Goal: Transaction & Acquisition: Purchase product/service

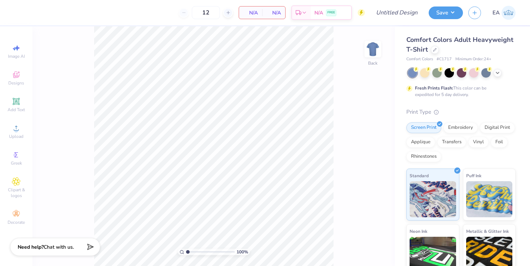
click at [352, 73] on div at bounding box center [462, 72] width 108 height 9
click at [352, 73] on icon at bounding box center [498, 72] width 6 height 6
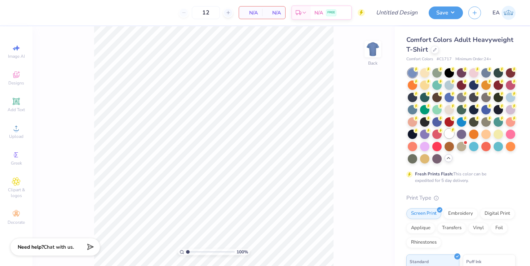
click at [352, 134] on div at bounding box center [449, 133] width 9 height 9
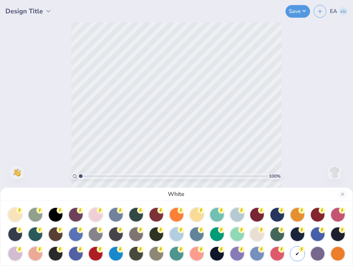
drag, startPoint x: 80, startPoint y: 176, endPoint x: 92, endPoint y: 177, distance: 12.6
click at [93, 177] on div "White" at bounding box center [176, 133] width 353 height 266
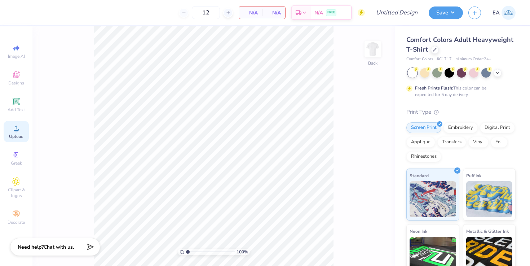
click at [18, 126] on icon at bounding box center [16, 128] width 9 height 9
click at [12, 129] on icon at bounding box center [16, 128] width 9 height 9
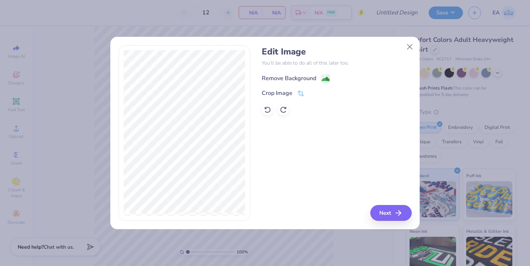
click at [294, 75] on div "Remove Background" at bounding box center [289, 78] width 54 height 9
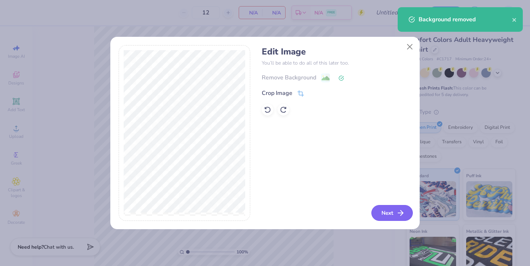
click at [352, 211] on button "Next" at bounding box center [392, 213] width 41 height 16
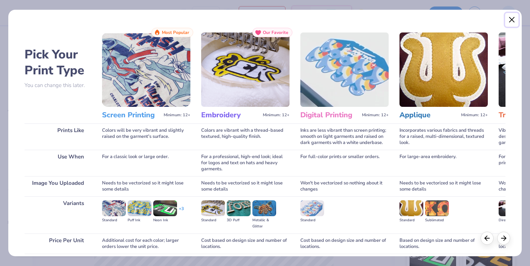
click at [352, 18] on button "Close" at bounding box center [512, 20] width 14 height 14
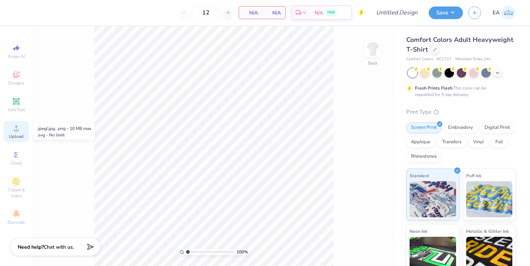
click at [21, 133] on div "Upload" at bounding box center [16, 131] width 25 height 21
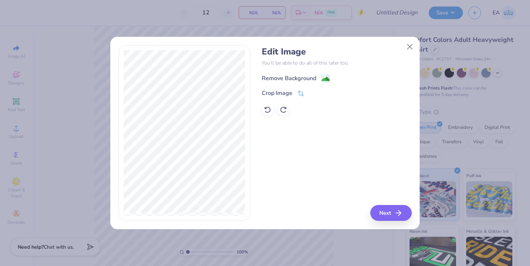
click at [294, 74] on div "Remove Background" at bounding box center [296, 78] width 68 height 9
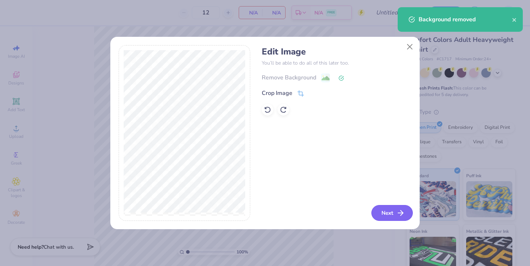
click at [352, 215] on button "Next" at bounding box center [392, 213] width 41 height 16
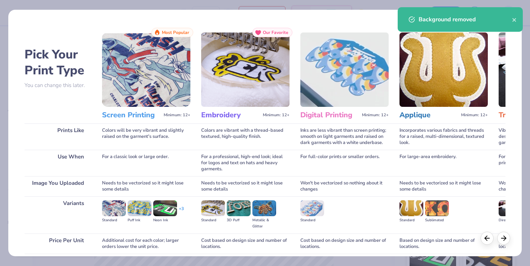
click at [164, 77] on img at bounding box center [146, 69] width 88 height 74
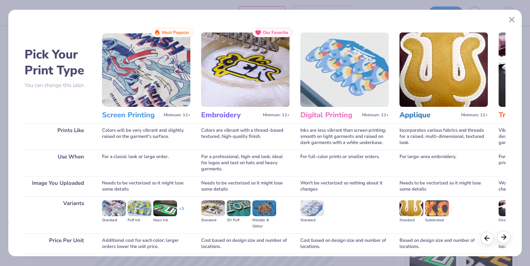
click at [352, 238] on icon at bounding box center [504, 237] width 8 height 8
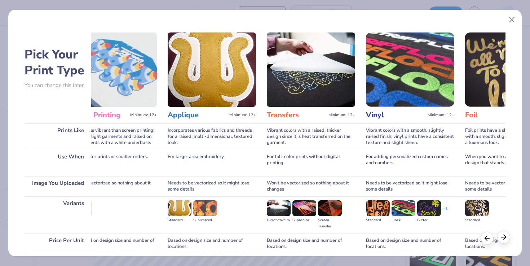
scroll to position [0, 241]
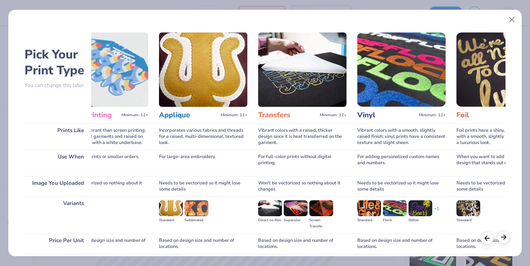
click at [352, 238] on icon at bounding box center [504, 237] width 8 height 8
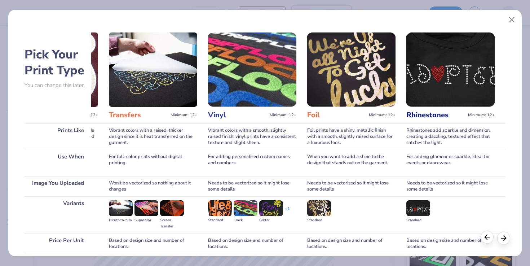
click at [352, 240] on icon at bounding box center [487, 237] width 8 height 8
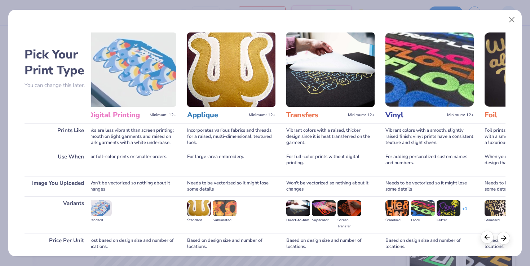
click at [352, 240] on icon at bounding box center [487, 237] width 8 height 8
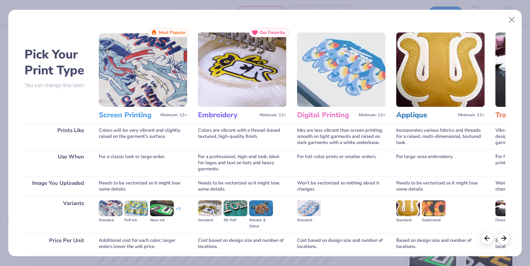
scroll to position [0, 0]
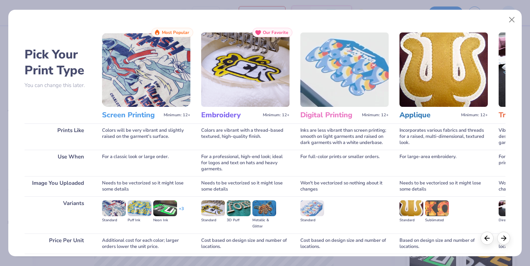
click at [147, 118] on h3 "Screen Printing" at bounding box center [131, 114] width 59 height 9
click at [111, 209] on img at bounding box center [114, 208] width 24 height 16
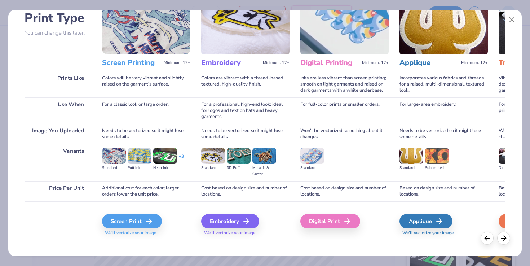
scroll to position [58, 0]
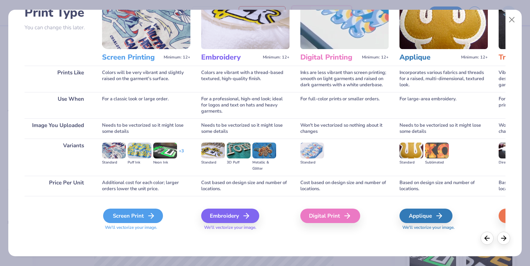
click at [125, 215] on div "Screen Print" at bounding box center [133, 216] width 60 height 14
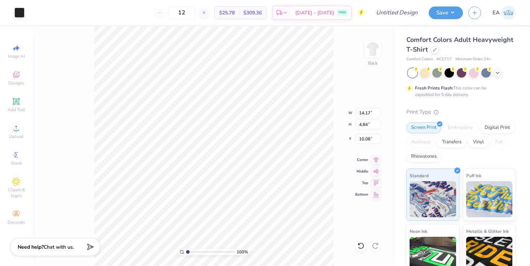
type input "4.49"
type input "10.99"
type input "3.75"
type input "4.24"
type input "11.30"
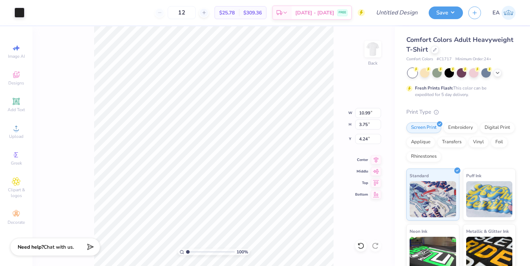
type input "3.86"
click at [352, 161] on icon at bounding box center [376, 158] width 10 height 9
click at [65, 250] on div "Need help? Chat with us." at bounding box center [55, 246] width 90 height 18
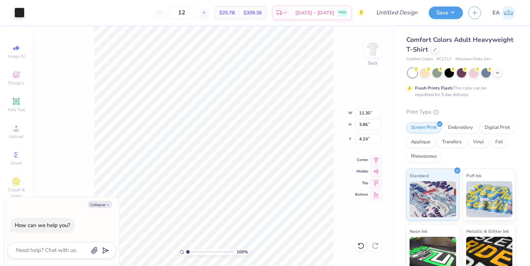
type textarea "x"
type input "3.81"
click at [352, 50] on img at bounding box center [373, 49] width 29 height 29
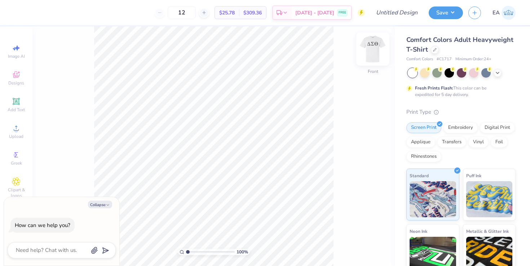
click at [352, 49] on img at bounding box center [373, 49] width 29 height 29
click at [16, 101] on icon at bounding box center [16, 101] width 7 height 7
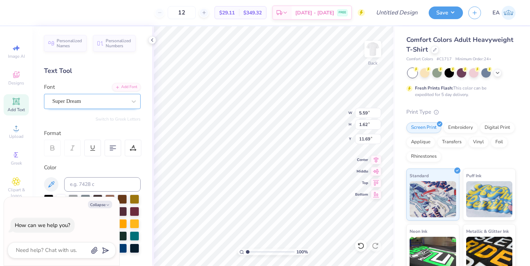
click at [100, 106] on div "Super Dream" at bounding box center [90, 101] width 76 height 11
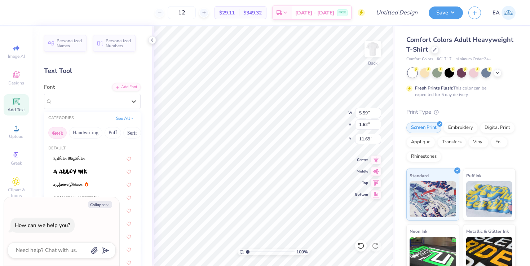
click at [60, 130] on button "Greek" at bounding box center [57, 133] width 18 height 12
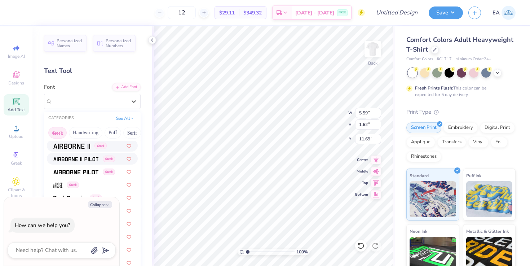
scroll to position [27, 0]
click at [73, 161] on span at bounding box center [75, 157] width 45 height 8
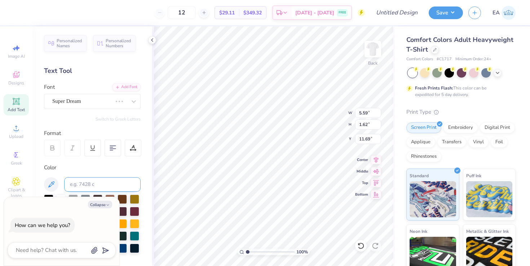
type textarea "x"
type input "5.24"
type input "1.69"
type input "11.65"
click at [104, 203] on button "Collapse" at bounding box center [100, 205] width 24 height 8
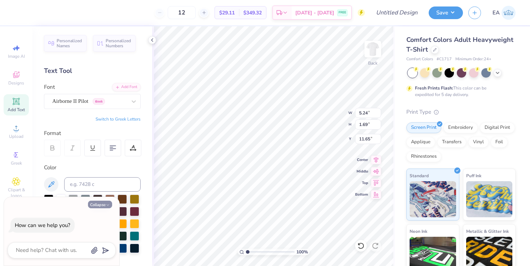
type textarea "x"
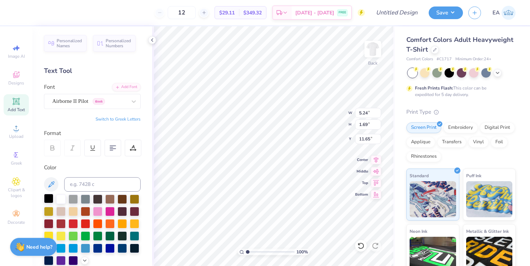
click at [50, 198] on div at bounding box center [48, 198] width 9 height 9
type textarea "Brothers"
click at [92, 101] on div "Airborne II Pilot Greek" at bounding box center [90, 101] width 76 height 11
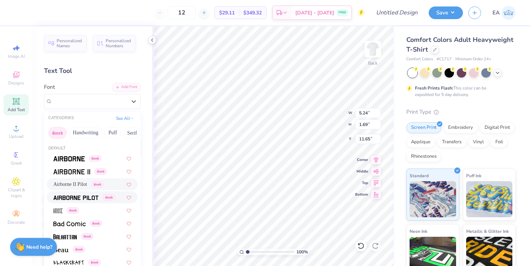
click at [81, 194] on span at bounding box center [75, 197] width 45 height 8
click at [103, 100] on div "Airborne Pilot Greek" at bounding box center [90, 101] width 76 height 11
click at [89, 210] on div "Greek" at bounding box center [92, 210] width 78 height 8
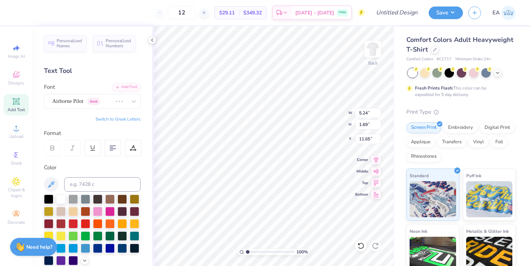
click at [105, 117] on button "Switch to Greek Letters" at bounding box center [118, 119] width 45 height 6
click at [117, 104] on div "Arrose Greek" at bounding box center [90, 101] width 76 height 11
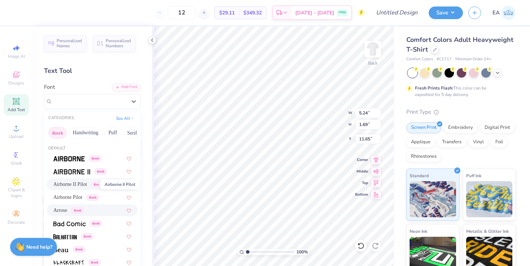
click at [80, 181] on span "Airborne II Pilot" at bounding box center [70, 184] width 34 height 8
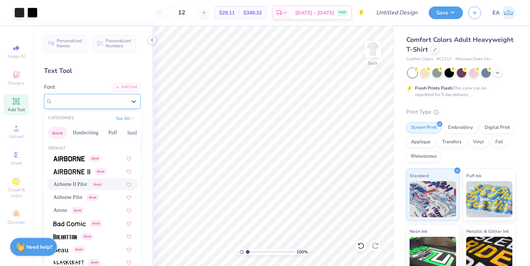
click at [124, 104] on div "Airborne II Pilot Greek" at bounding box center [90, 101] width 76 height 11
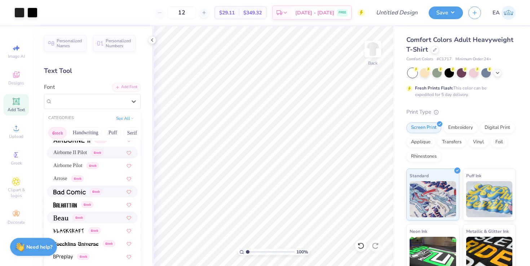
scroll to position [34, 0]
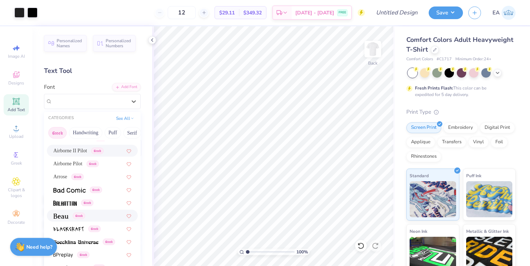
click at [74, 217] on span "Greek" at bounding box center [79, 215] width 12 height 6
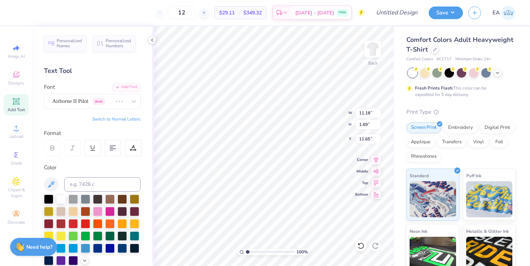
type input "9.89"
type input "2.08"
type input "11.46"
type textarea "Β"
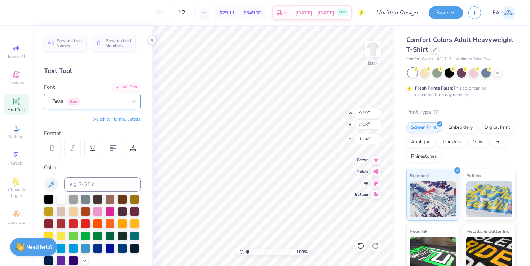
click at [117, 101] on div "Beau Greek" at bounding box center [90, 101] width 76 height 11
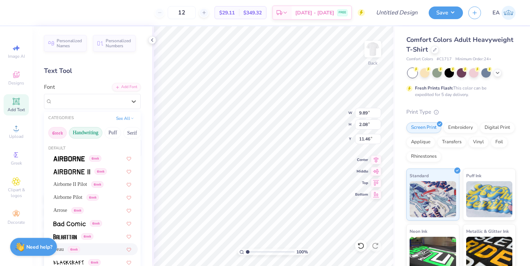
click at [82, 137] on button "Handwriting" at bounding box center [86, 133] width 34 height 12
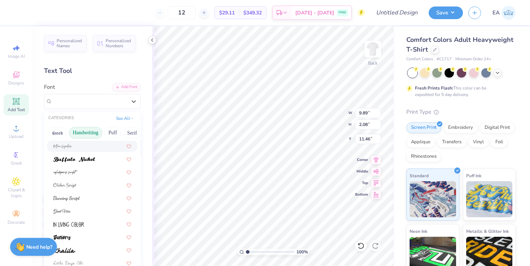
scroll to position [52, 0]
click at [106, 130] on button "Puff" at bounding box center [113, 133] width 17 height 12
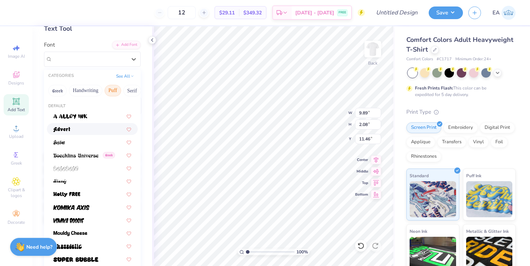
scroll to position [43, 0]
click at [76, 180] on div at bounding box center [92, 181] width 78 height 8
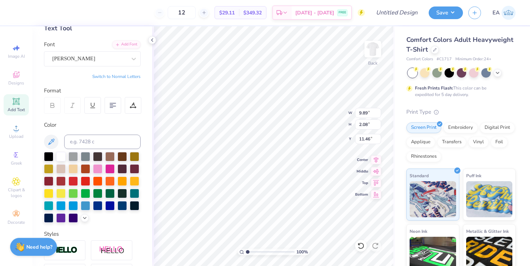
scroll to position [0, 0]
type textarea "Brothers"
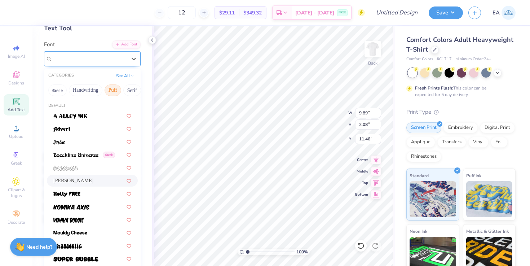
click at [112, 58] on div "Brandy" at bounding box center [90, 58] width 76 height 11
click at [98, 157] on div "Greek" at bounding box center [84, 155] width 62 height 8
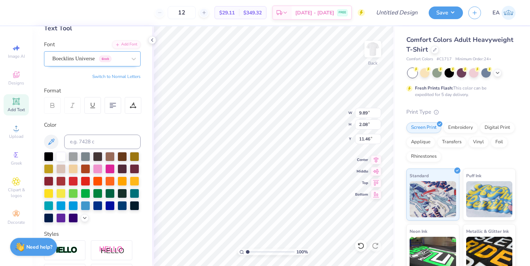
click at [101, 60] on div "Boecklins Universe Greek" at bounding box center [90, 58] width 76 height 11
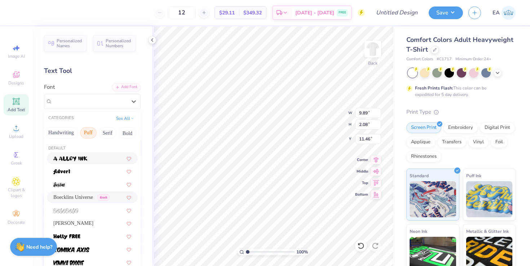
scroll to position [0, 26]
click at [109, 130] on button "Serif" at bounding box center [107, 133] width 18 height 12
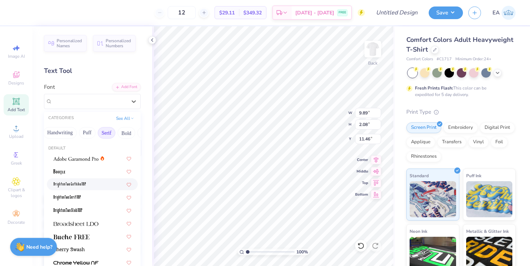
click at [100, 184] on div at bounding box center [92, 184] width 78 height 8
click at [108, 100] on div "BrightonTwo Gothika NBP" at bounding box center [90, 101] width 76 height 11
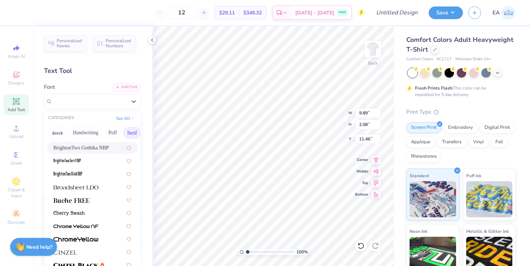
scroll to position [39, 0]
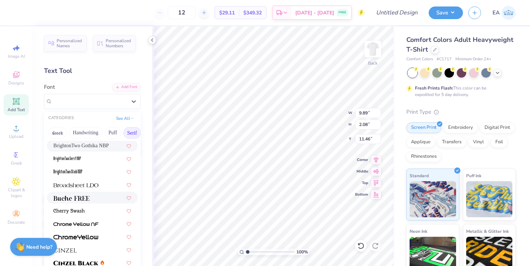
click at [95, 203] on div at bounding box center [92, 198] width 91 height 12
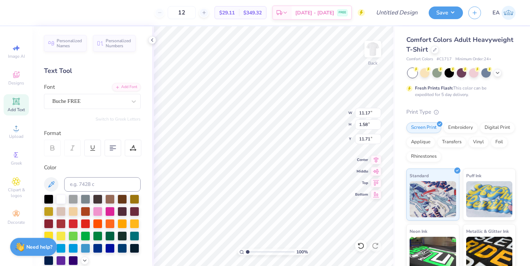
type input "8.07"
type input "1.14"
type input "9.20"
type input "11.30"
type input "3.86"
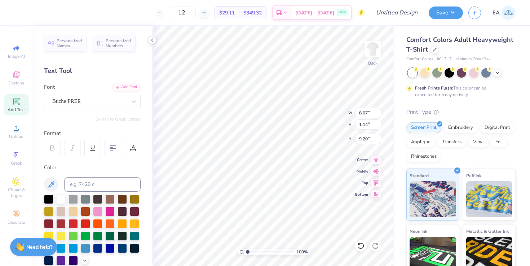
type input "3.81"
type input "9.08"
type input "3.10"
click at [352, 161] on icon at bounding box center [376, 158] width 10 height 9
type input "8.07"
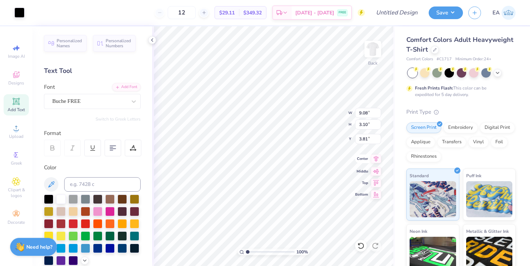
type input "1.14"
click at [352, 161] on icon at bounding box center [376, 158] width 10 height 9
type input "8.04"
click at [352, 51] on img at bounding box center [373, 49] width 29 height 29
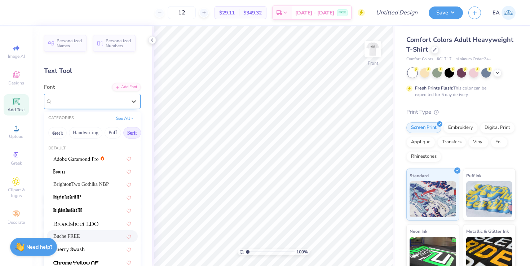
click at [65, 98] on div "Buche FREE" at bounding box center [90, 101] width 76 height 11
type input "C"
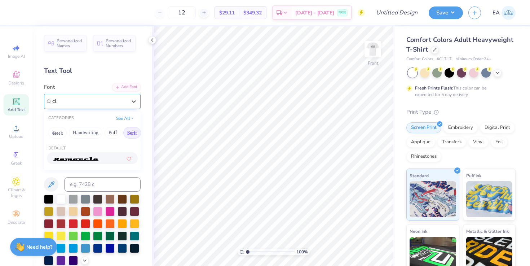
type input "c"
type input "legi"
paste input "legible"
type input "legible"
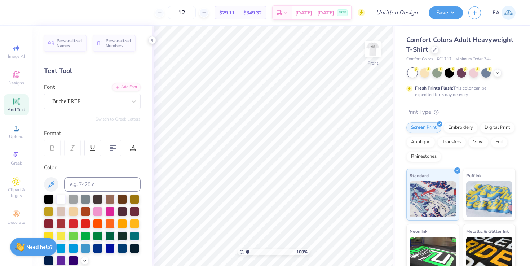
click at [14, 103] on icon at bounding box center [16, 101] width 9 height 9
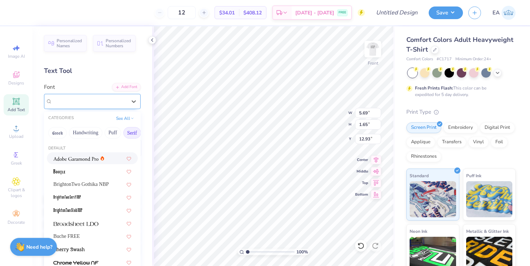
click at [102, 101] on div "Super Dream" at bounding box center [90, 101] width 76 height 11
click at [100, 160] on div at bounding box center [78, 158] width 51 height 8
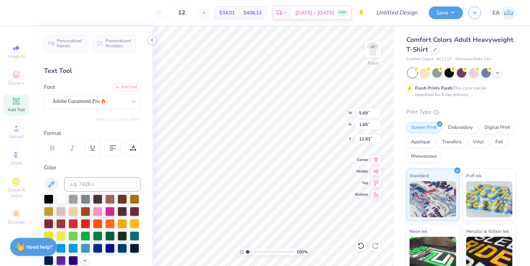
type input "5.95"
type input "1.64"
type textarea "l"
click at [123, 249] on div at bounding box center [122, 247] width 9 height 9
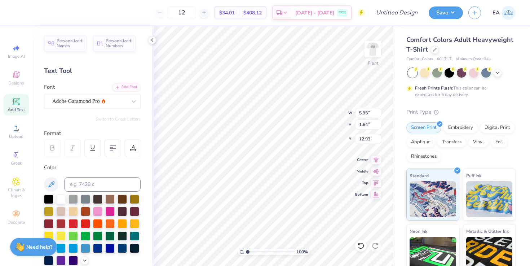
paste textarea "DST Charity Bash"
paste textarea "19-01-2022"
paste textarea "New York"
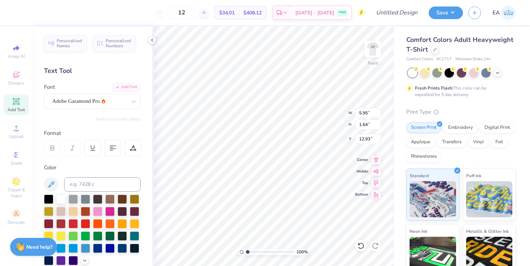
scroll to position [1, 1]
type textarea "DST Charity Bash 19-01-2022 New York"
click at [112, 145] on icon at bounding box center [113, 148] width 6 height 6
type input "10.75"
type input "4.70"
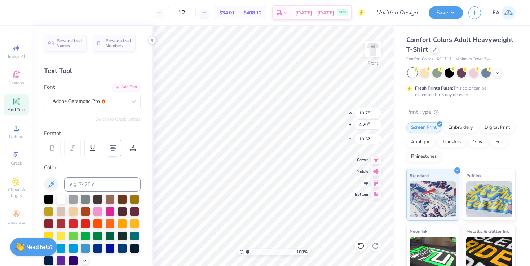
type input "5.65"
type textarea "DST Charity Bash 19-01-2022 New York"
type input "6.40"
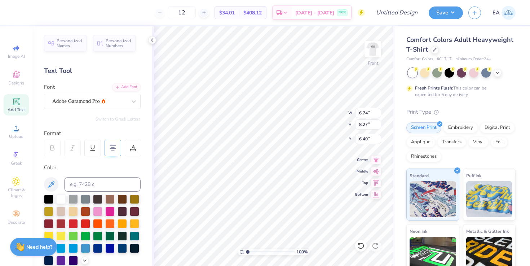
type input "8.75"
type input "10.74"
type input "10.71"
type input "13.15"
click at [352, 159] on icon at bounding box center [376, 158] width 10 height 9
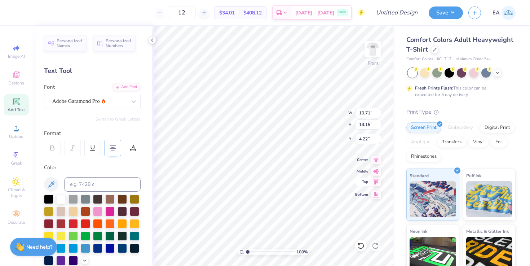
click at [352, 184] on icon at bounding box center [376, 181] width 10 height 9
click at [352, 197] on icon at bounding box center [376, 193] width 10 height 9
click at [352, 172] on icon at bounding box center [376, 170] width 10 height 9
type input "7.17"
click at [352, 43] on img at bounding box center [373, 49] width 29 height 29
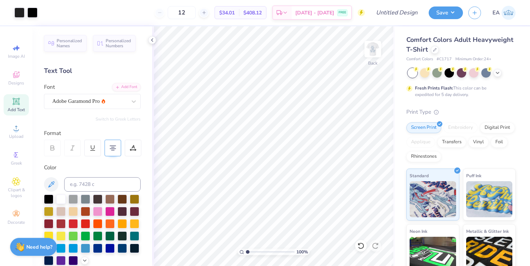
click at [352, 43] on img at bounding box center [373, 49] width 14 height 14
click at [352, 47] on img at bounding box center [373, 49] width 29 height 29
type input "8.07"
type input "1.14"
type input "8.04"
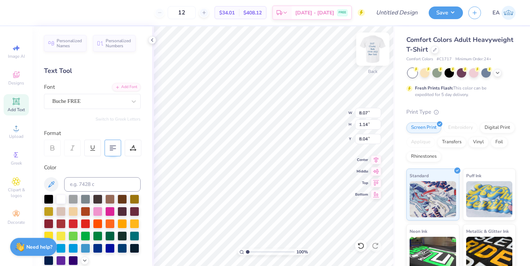
click at [352, 56] on img at bounding box center [373, 49] width 29 height 29
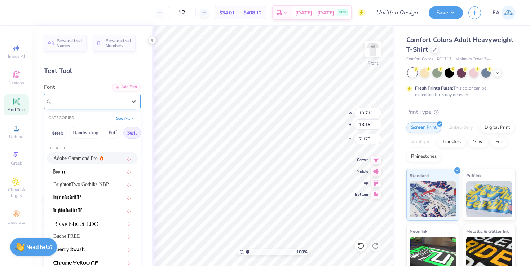
click at [100, 101] on div "Adobe Garamond Pro" at bounding box center [90, 101] width 76 height 11
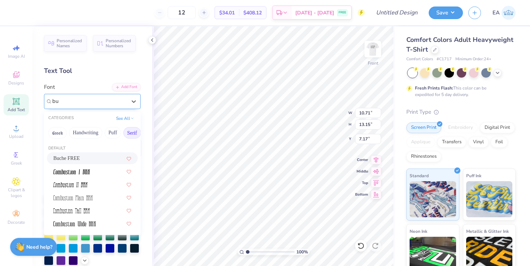
click at [86, 159] on div "Buche FREE" at bounding box center [92, 158] width 78 height 8
type input "bu"
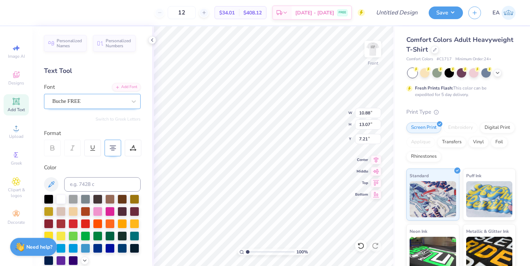
type input "5.92"
type input "5.93"
type input "9.90"
type input "11.89"
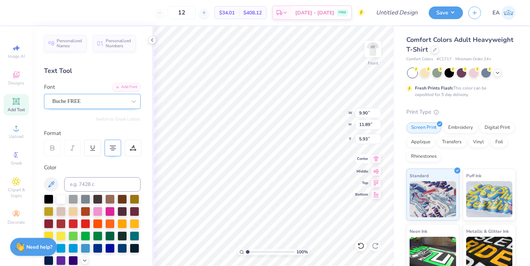
click at [352, 159] on icon at bounding box center [376, 158] width 10 height 9
type input "5.96"
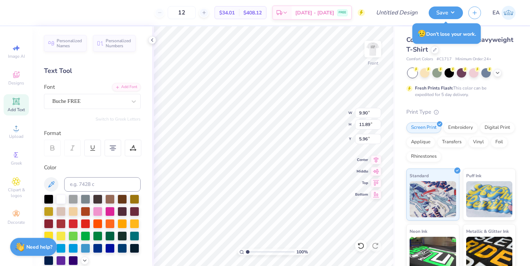
scroll to position [3, 1]
type textarea "DST Charity Bash 1012022 New York"
click at [352, 249] on div at bounding box center [361, 246] width 12 height 12
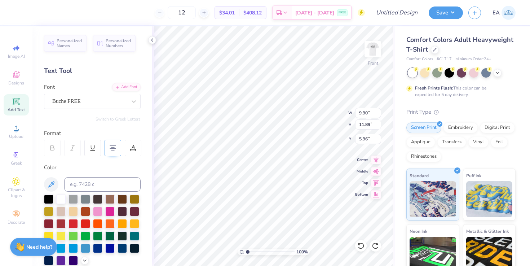
type textarea "DST Charity Bash 19012022 New York"
click at [235, 13] on span "$34.01" at bounding box center [227, 13] width 16 height 8
click at [196, 14] on input "12" at bounding box center [182, 12] width 28 height 13
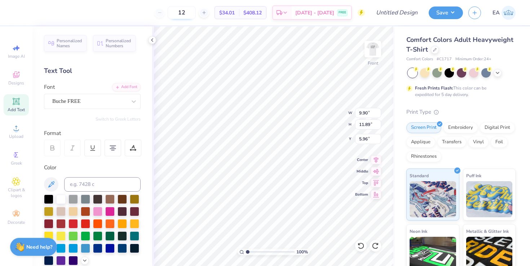
type input "1"
type input "5"
type input "3"
type input "12"
click at [352, 61] on img at bounding box center [373, 49] width 29 height 29
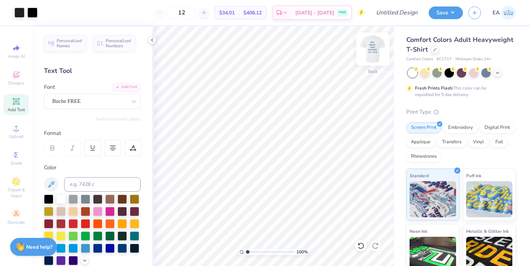
click at [352, 61] on img at bounding box center [373, 49] width 29 height 29
